Goal: Transaction & Acquisition: Purchase product/service

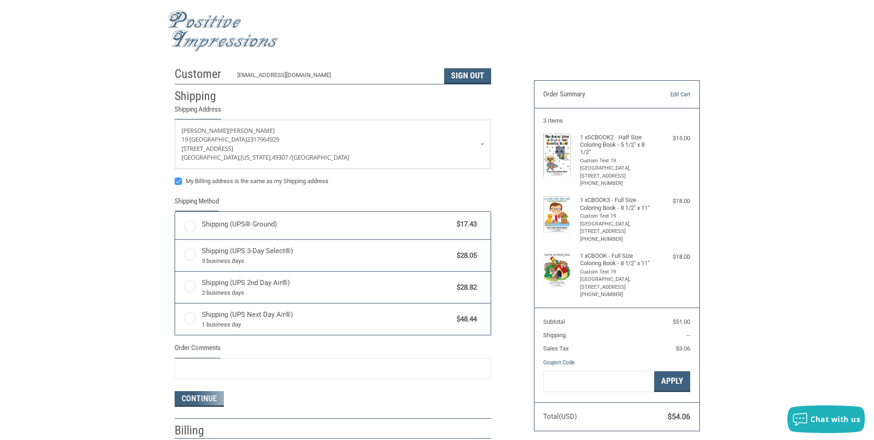
radio input "true"
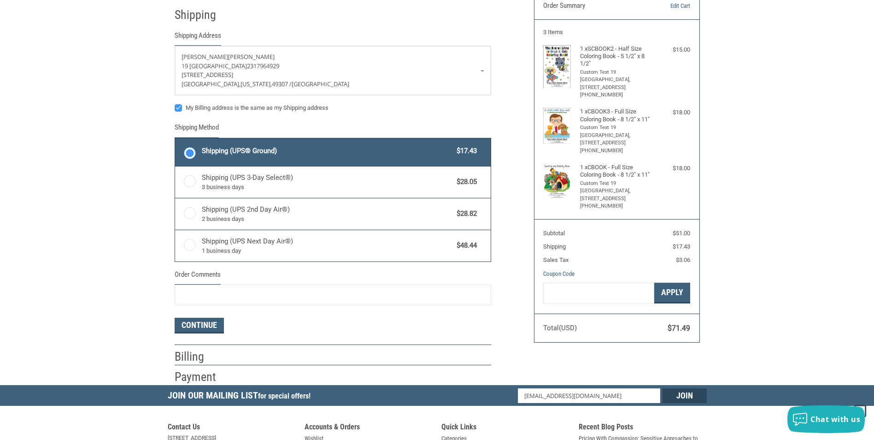
scroll to position [92, 0]
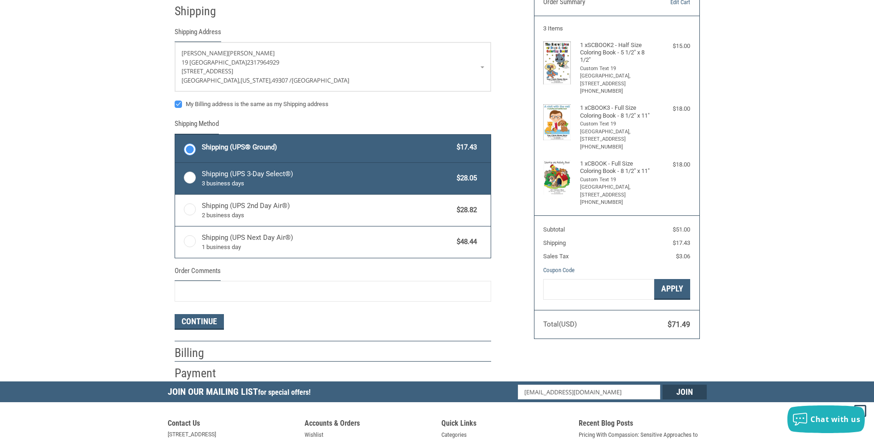
click at [186, 173] on label "Shipping (UPS 3-Day Select®) 3 business days $28.05" at bounding box center [333, 178] width 316 height 31
click at [176, 164] on input "Shipping (UPS 3-Day Select®) 3 business days $28.05" at bounding box center [175, 164] width 0 height 0
radio input "true"
click at [193, 146] on label "Shipping (UPS® Ground) $17.43" at bounding box center [333, 149] width 316 height 28
click at [176, 136] on input "Shipping (UPS® Ground) $17.43" at bounding box center [175, 135] width 0 height 0
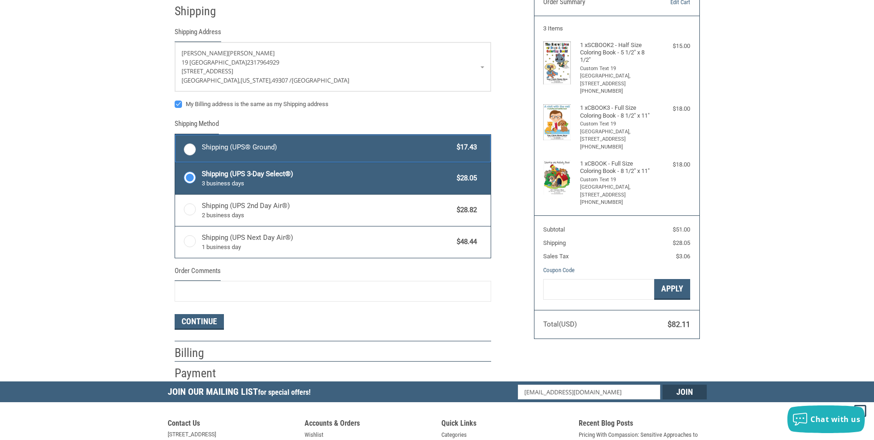
radio input "true"
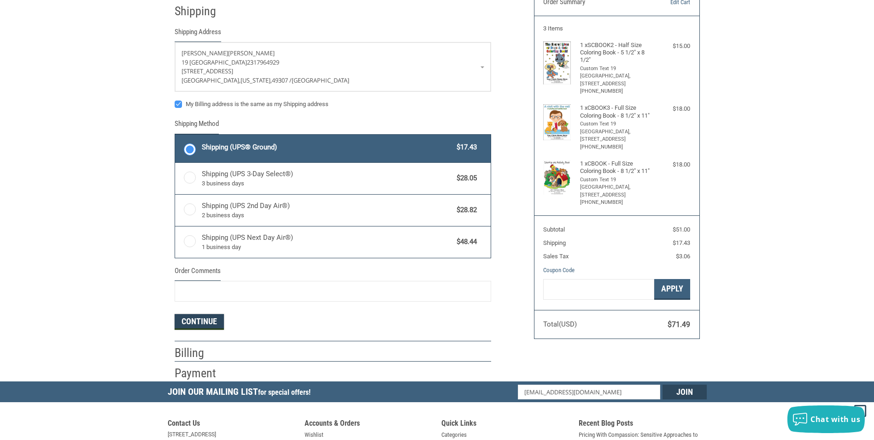
click at [206, 321] on button "Continue" at bounding box center [199, 322] width 49 height 16
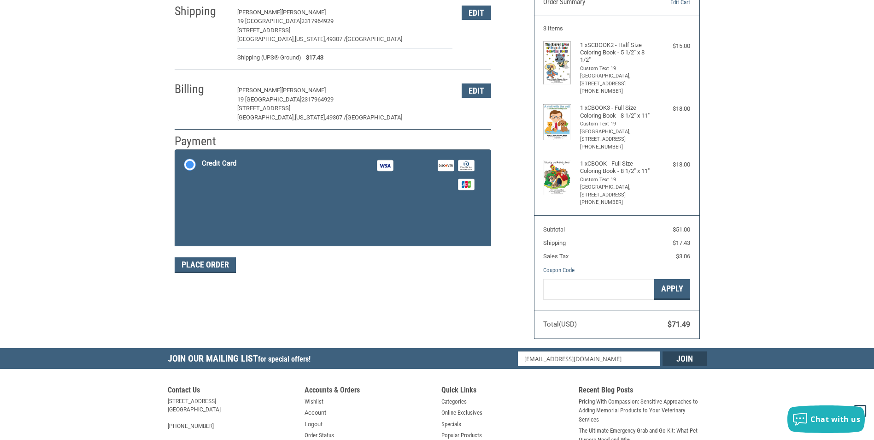
scroll to position [107, 0]
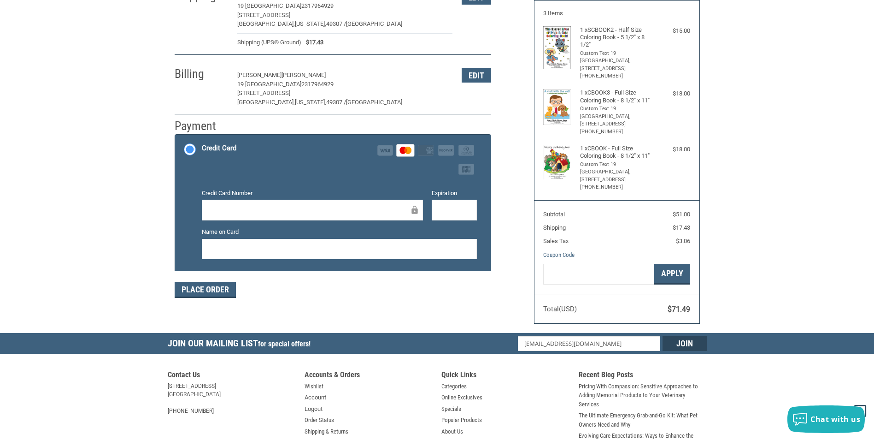
click at [438, 212] on div at bounding box center [454, 210] width 45 height 21
click at [325, 255] on div at bounding box center [339, 249] width 275 height 21
click at [216, 290] on button "Place Order" at bounding box center [205, 290] width 61 height 16
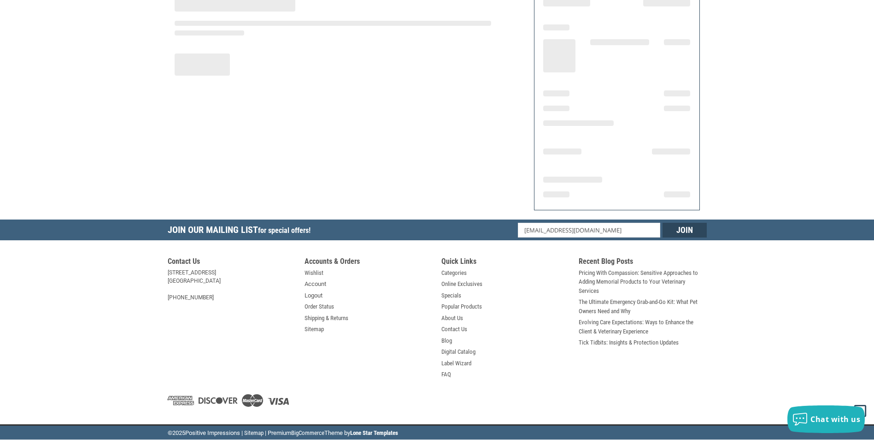
scroll to position [91, 0]
